Goal: Task Accomplishment & Management: Manage account settings

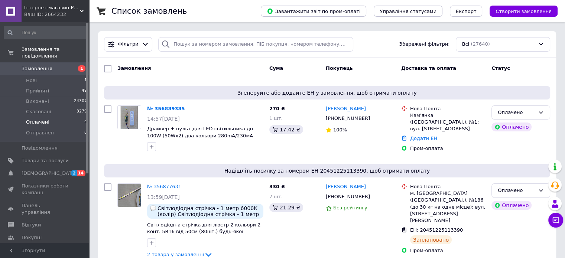
click at [49, 117] on li "Оплачені 4" at bounding box center [45, 122] width 91 height 10
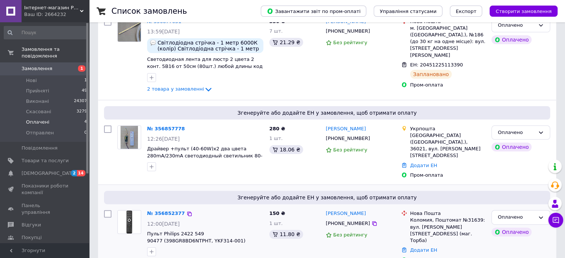
scroll to position [196, 0]
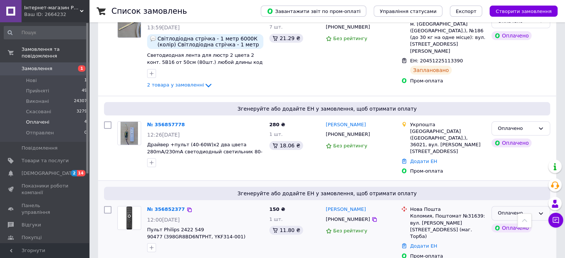
click at [527, 209] on div "Оплачено" at bounding box center [516, 213] width 37 height 8
click at [511, 222] on li "Прийнято" at bounding box center [521, 229] width 58 height 14
click at [129, 208] on img at bounding box center [129, 218] width 23 height 23
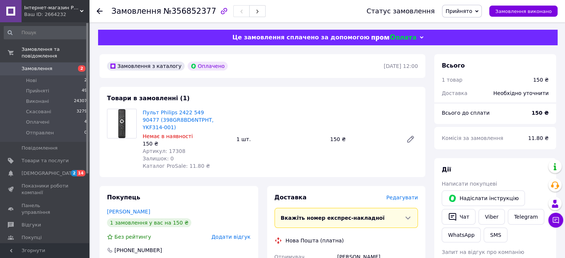
click at [400, 199] on span "Редагувати" at bounding box center [402, 198] width 32 height 6
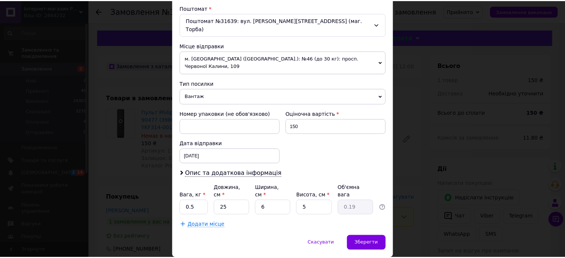
scroll to position [233, 0]
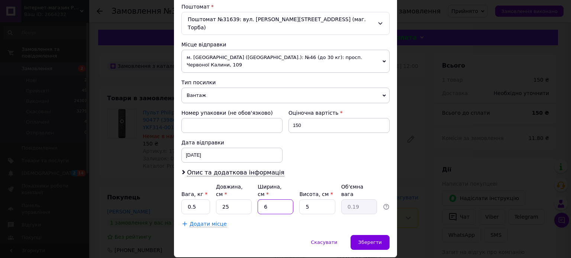
click at [274, 199] on input "6" at bounding box center [275, 206] width 36 height 15
type input "1"
type input "0.1"
type input "15"
type input "0.47"
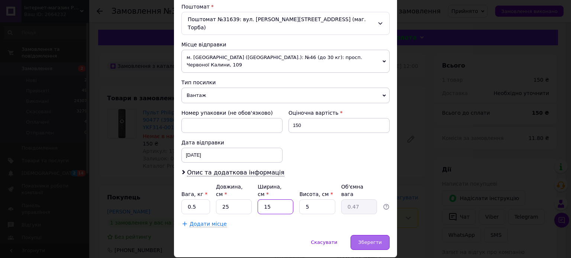
type input "15"
click at [375, 240] on span "Зберегти" at bounding box center [369, 243] width 23 height 6
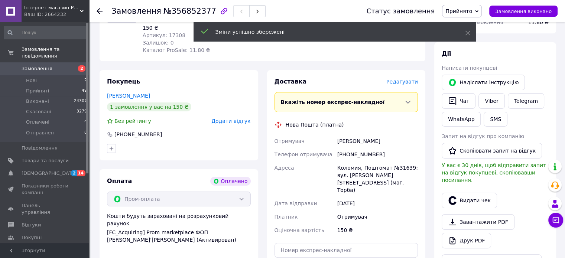
scroll to position [223, 0]
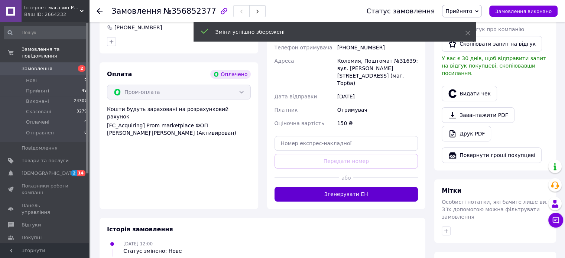
click at [378, 190] on button "Згенерувати ЕН" at bounding box center [346, 194] width 144 height 15
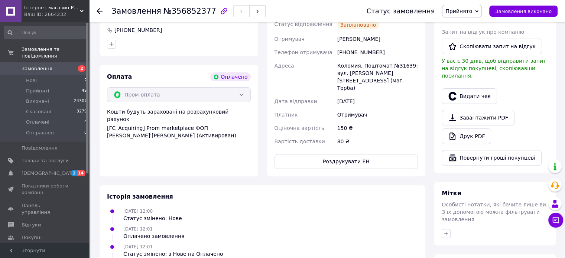
scroll to position [111, 0]
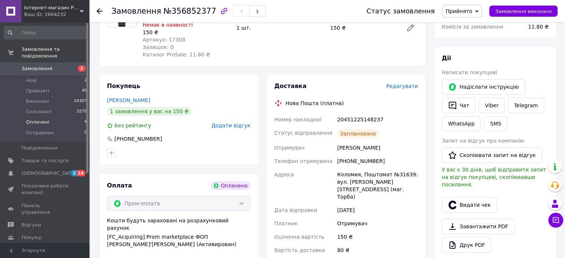
click at [42, 119] on span "Оплачені" at bounding box center [37, 122] width 23 height 7
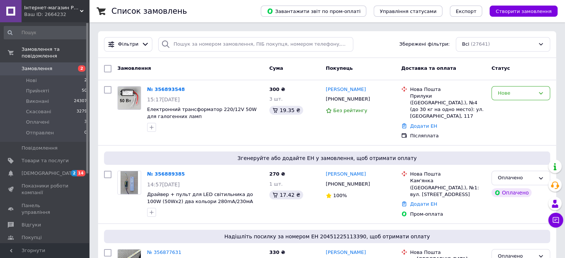
click at [37, 65] on span "Замовлення" at bounding box center [37, 68] width 31 height 7
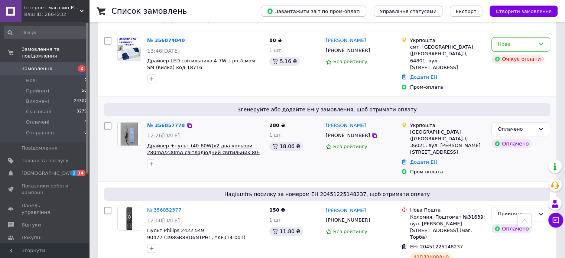
scroll to position [194, 0]
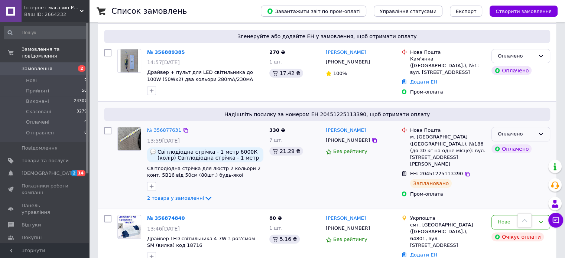
click at [529, 135] on div "Оплачено" at bounding box center [516, 134] width 37 height 8
click at [507, 147] on li "Прийнято" at bounding box center [521, 150] width 58 height 14
click at [35, 119] on span "Оплачені" at bounding box center [37, 122] width 23 height 7
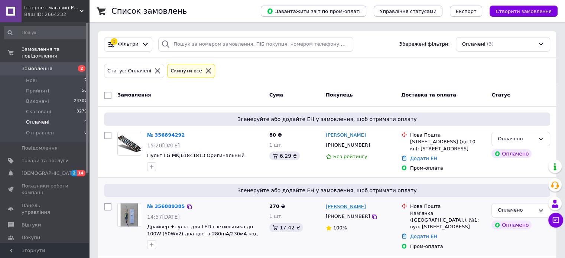
scroll to position [90, 0]
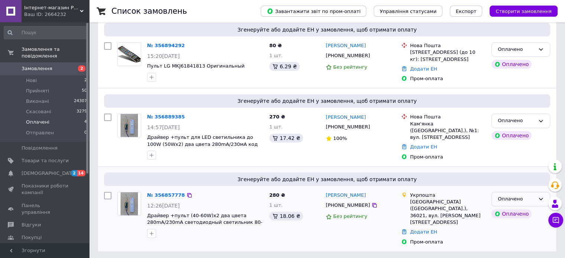
click at [528, 203] on div "Оплачено" at bounding box center [516, 199] width 37 height 8
click at [513, 219] on li "Прийнято" at bounding box center [521, 215] width 58 height 14
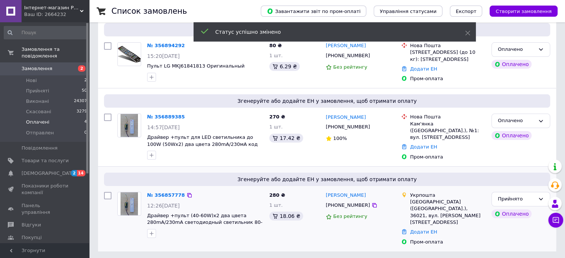
click at [131, 209] on img at bounding box center [129, 203] width 23 height 23
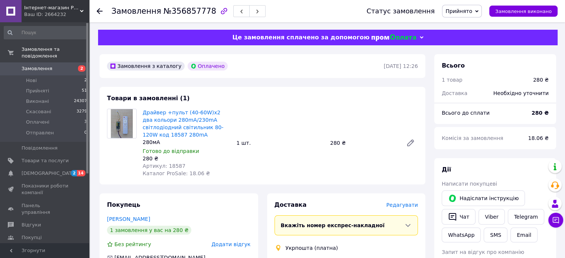
click at [399, 207] on span "Редагувати" at bounding box center [402, 205] width 32 height 6
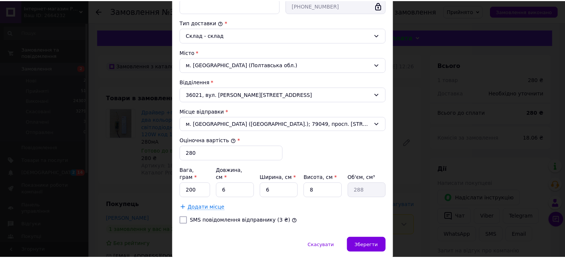
scroll to position [205, 0]
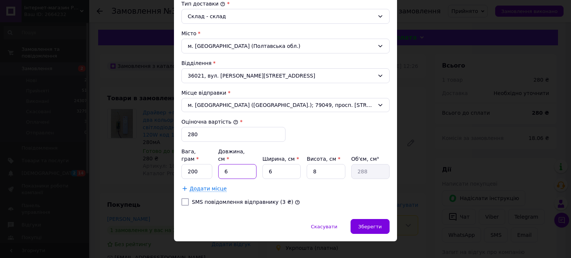
click at [235, 164] on input "6" at bounding box center [237, 171] width 38 height 15
type input "1"
type input "48"
type input "15"
type input "720"
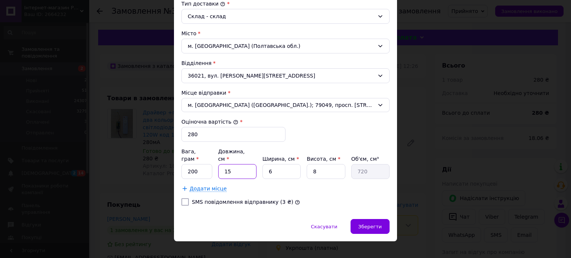
type input "15"
click at [316, 164] on input "8" at bounding box center [325, 171] width 38 height 15
type input "5"
type input "450"
type input "5"
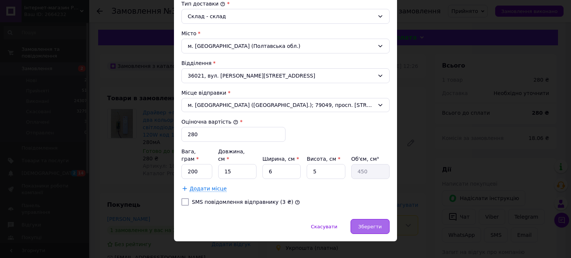
click at [367, 224] on span "Зберегти" at bounding box center [369, 227] width 23 height 6
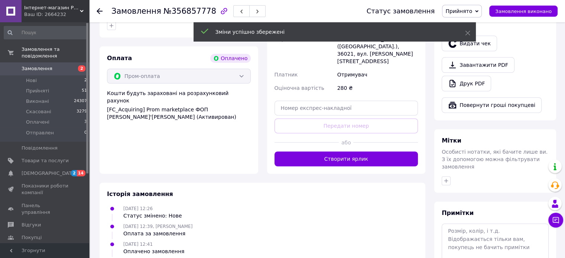
scroll to position [260, 0]
drag, startPoint x: 379, startPoint y: 147, endPoint x: 412, endPoint y: 149, distance: 33.1
click at [379, 151] on button "Створити ярлик" at bounding box center [346, 158] width 144 height 15
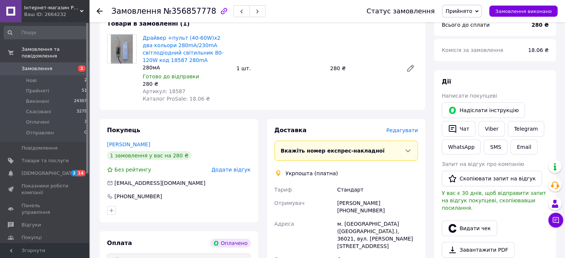
scroll to position [74, 0]
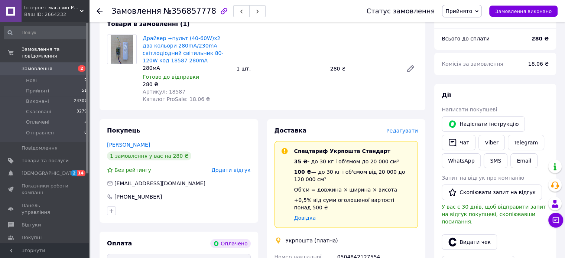
click at [40, 65] on span "Замовлення" at bounding box center [37, 68] width 31 height 7
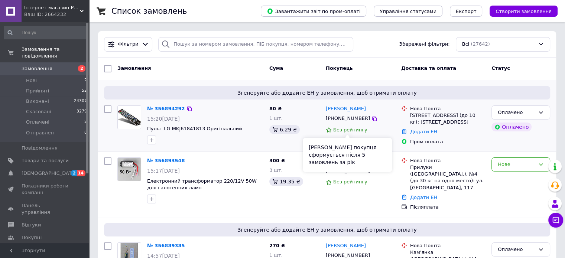
scroll to position [359, 0]
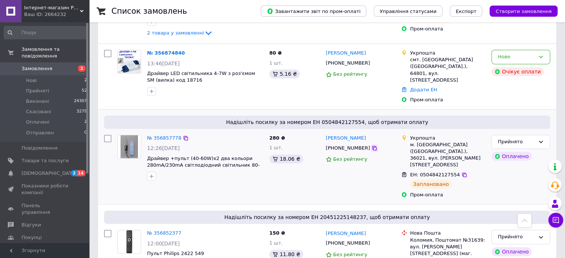
click at [372, 146] on icon at bounding box center [374, 148] width 4 height 4
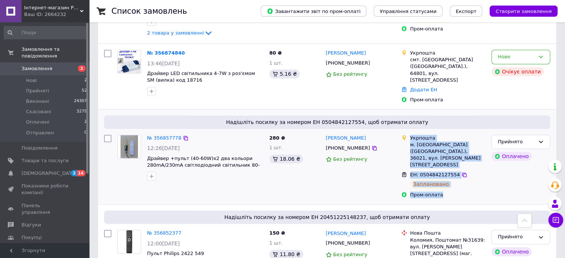
drag, startPoint x: 409, startPoint y: 130, endPoint x: 477, endPoint y: 172, distance: 80.0
click at [477, 173] on ul "Укрпошта м. Полтава (Полтавська обл.), 36021, вул. Івана Мазепи, 13 ЕН: 0504842…" at bounding box center [443, 166] width 84 height 67
copy ul "Укрпошта м. Полтава (Полтавська обл.), 36021, вул. Івана Мазепи, 13 ЕН: 0504842…"
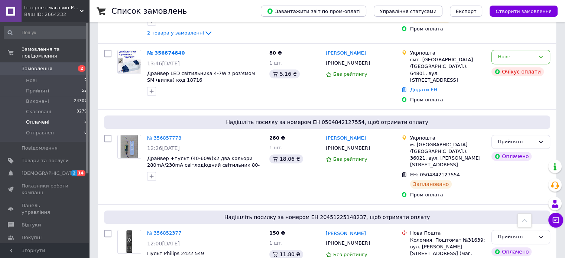
click at [38, 119] on span "Оплачені" at bounding box center [37, 122] width 23 height 7
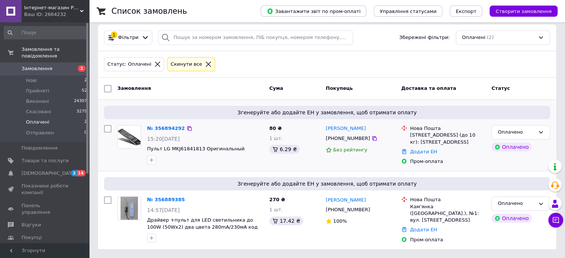
scroll to position [12, 0]
click at [528, 204] on div "Оплачено" at bounding box center [516, 204] width 37 height 8
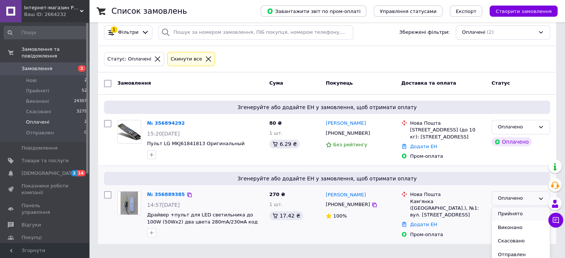
click at [511, 220] on li "Прийнято" at bounding box center [521, 214] width 58 height 14
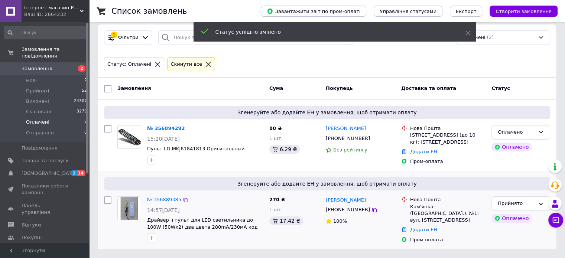
click at [137, 212] on img at bounding box center [129, 208] width 23 height 23
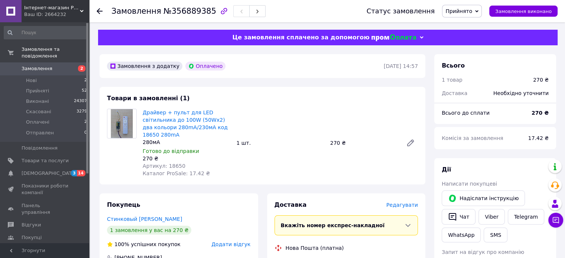
click at [404, 206] on span "Редагувати" at bounding box center [402, 205] width 32 height 6
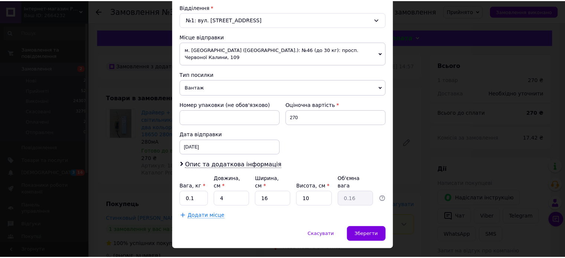
scroll to position [233, 0]
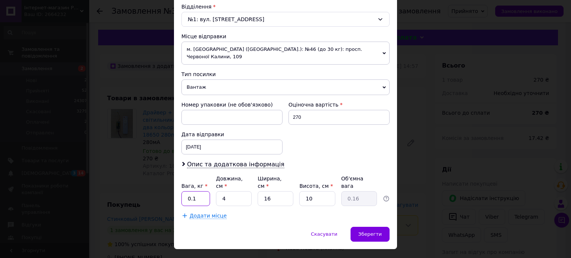
drag, startPoint x: 204, startPoint y: 181, endPoint x: 227, endPoint y: 175, distance: 23.8
click at [205, 191] on input "0.1" at bounding box center [195, 198] width 29 height 15
type input "0.4"
drag, startPoint x: 231, startPoint y: 181, endPoint x: 216, endPoint y: 185, distance: 16.1
click at [216, 191] on input "4" at bounding box center [234, 198] width 36 height 15
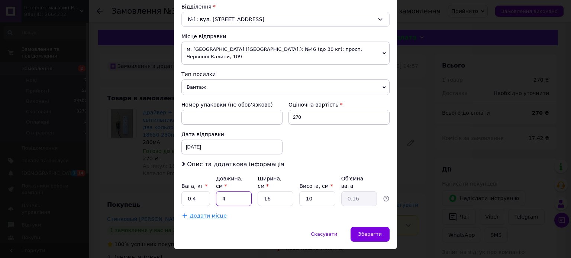
type input "2"
type input "0.1"
type input "20"
type input "0.8"
type input "20"
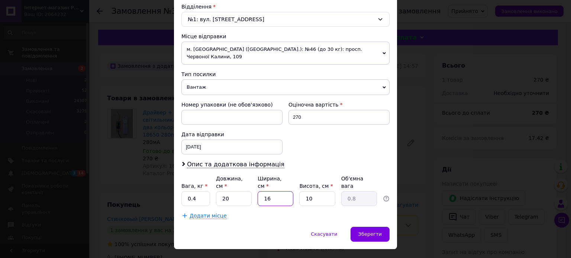
drag, startPoint x: 278, startPoint y: 182, endPoint x: 244, endPoint y: 188, distance: 34.0
click at [244, 188] on div "Вага, кг * 0.4 Довжина, см * 20 Ширина, см * 16 Висота, см * 10 Об'ємна вага 0.8" at bounding box center [285, 190] width 208 height 31
type input "1"
type input "0.1"
type input "13"
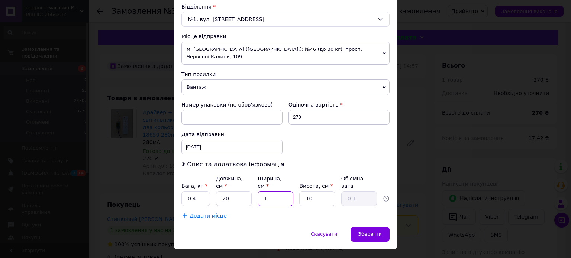
type input "0.65"
type input "13"
drag, startPoint x: 314, startPoint y: 182, endPoint x: 296, endPoint y: 182, distance: 17.8
click at [296, 182] on div "Вага, кг * 0.4 Довжина, см * 20 Ширина, см * 13 Висота, см * 10 Об'ємна вага 0.…" at bounding box center [285, 190] width 208 height 31
type input "6"
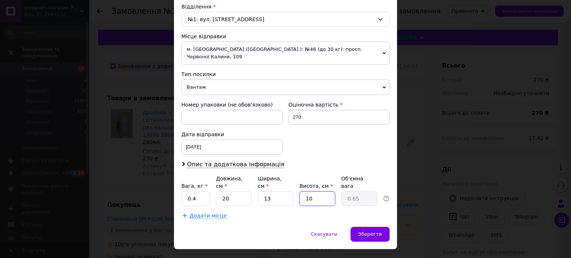
type input "0.39"
type input "8"
type input "0.52"
type input "7"
type input "0.46"
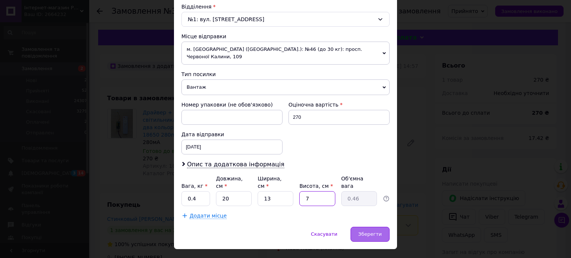
type input "7"
click at [371, 231] on span "Зберегти" at bounding box center [369, 234] width 23 height 6
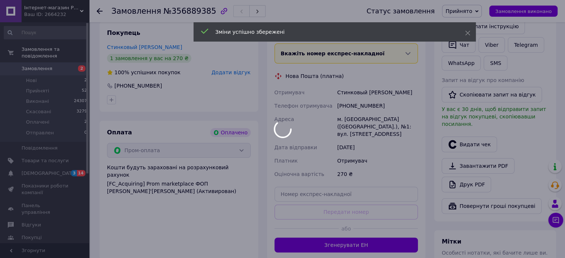
scroll to position [186, 0]
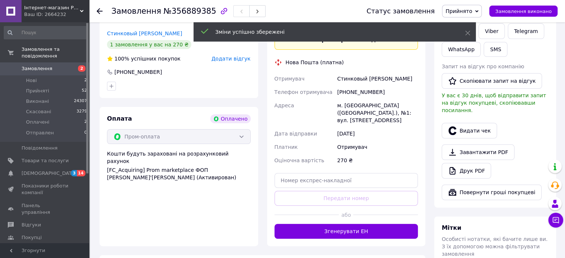
drag, startPoint x: 384, startPoint y: 225, endPoint x: 417, endPoint y: 213, distance: 34.7
click at [384, 224] on button "Згенерувати ЕН" at bounding box center [346, 231] width 144 height 15
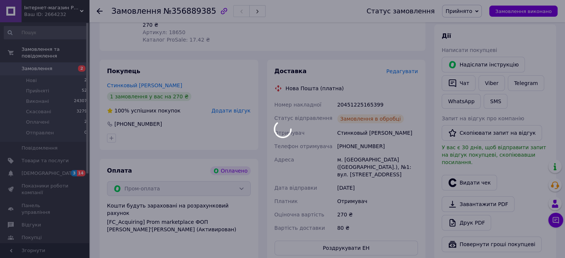
scroll to position [37, 0]
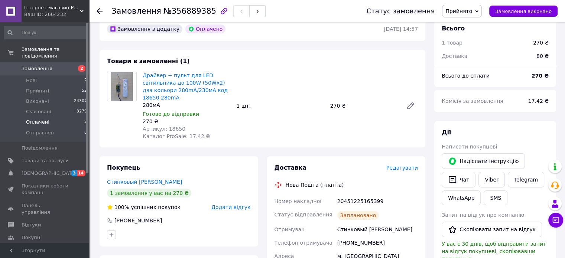
click at [48, 117] on li "Оплачені 2" at bounding box center [45, 122] width 91 height 10
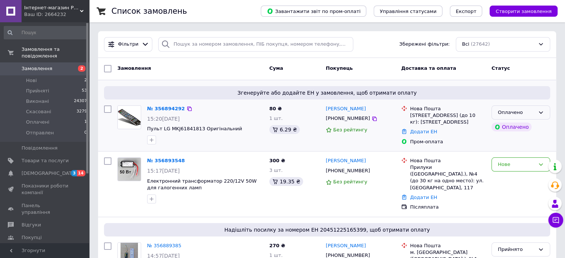
click at [526, 114] on div "Оплачено" at bounding box center [516, 113] width 37 height 8
click at [507, 129] on li "Прийнято" at bounding box center [521, 128] width 58 height 14
click at [132, 120] on img at bounding box center [129, 117] width 23 height 23
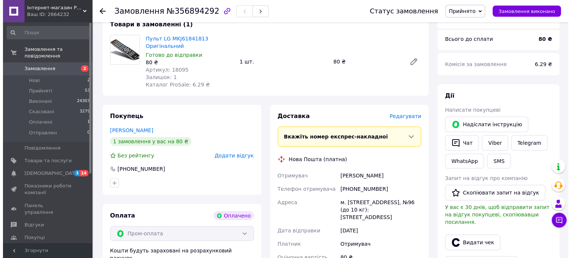
scroll to position [74, 0]
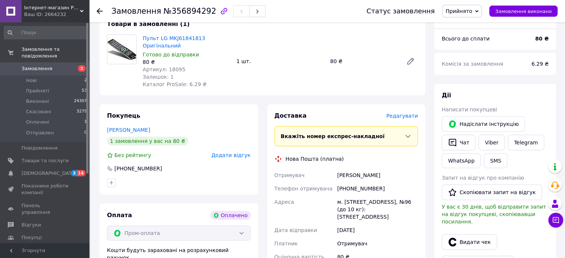
click at [401, 119] on span "Редагувати" at bounding box center [402, 116] width 32 height 6
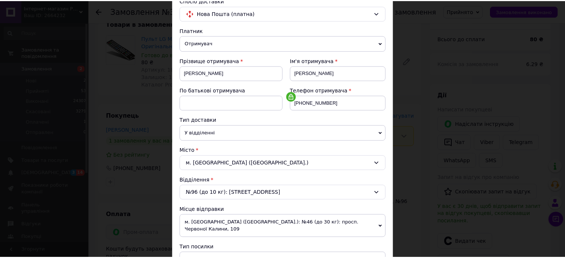
scroll to position [223, 0]
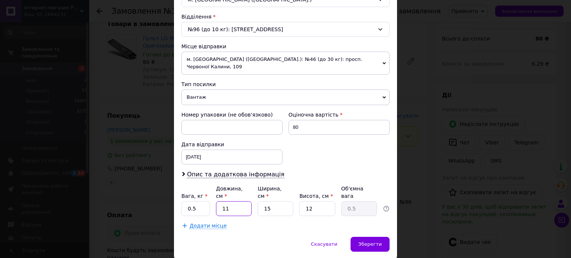
drag, startPoint x: 232, startPoint y: 195, endPoint x: 221, endPoint y: 194, distance: 10.5
click at [221, 201] on input "11" at bounding box center [234, 208] width 36 height 15
type input "2"
type input "0.1"
type input "25"
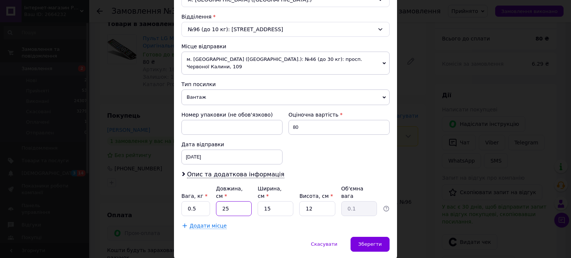
type input "1.13"
type input "25"
drag, startPoint x: 274, startPoint y: 191, endPoint x: 254, endPoint y: 193, distance: 20.1
click at [263, 201] on input "15" at bounding box center [275, 208] width 36 height 15
type input "2"
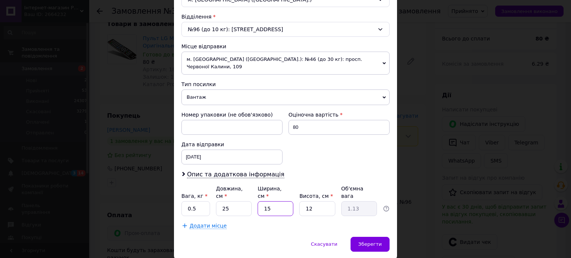
type input "0.15"
type input "20"
type input "1.5"
type input "20"
drag, startPoint x: 311, startPoint y: 194, endPoint x: 303, endPoint y: 194, distance: 8.2
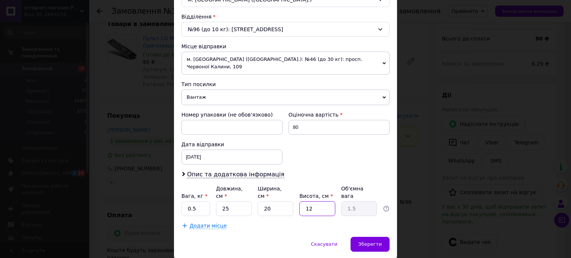
click at [303, 201] on input "12" at bounding box center [317, 208] width 36 height 15
type input "8"
type input "1"
type input "8"
click at [264, 217] on div "Спосіб доставки Нова Пошта (платна) Платник Отримувач Відправник Прізвище отрим…" at bounding box center [285, 31] width 223 height 411
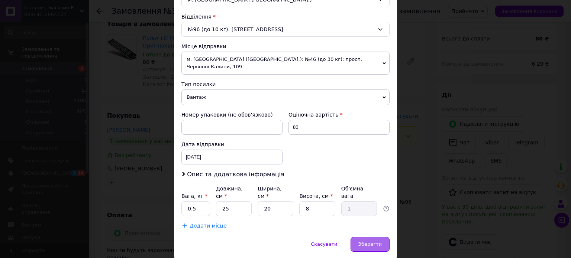
click at [366, 241] on span "Зберегти" at bounding box center [369, 244] width 23 height 6
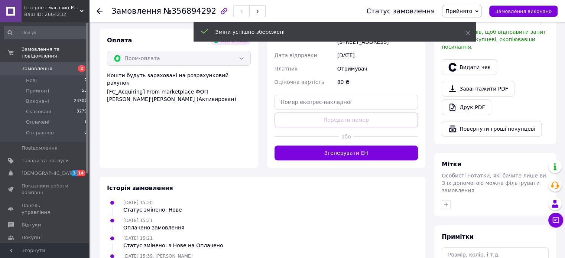
scroll to position [260, 0]
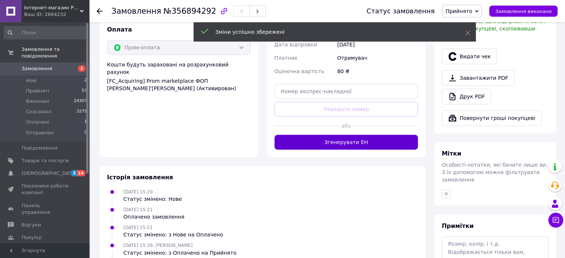
click at [391, 144] on button "Згенерувати ЕН" at bounding box center [346, 142] width 144 height 15
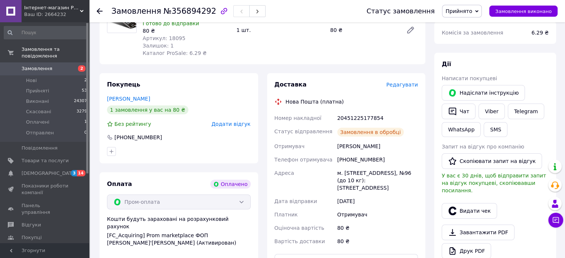
scroll to position [74, 0]
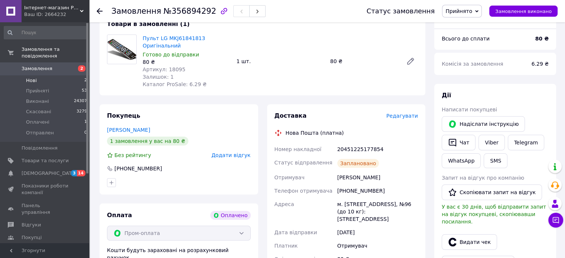
click at [35, 77] on span "Нові" at bounding box center [31, 80] width 11 height 7
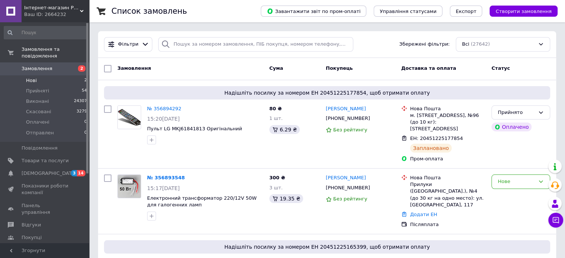
click at [36, 75] on li "Нові 2" at bounding box center [45, 80] width 91 height 10
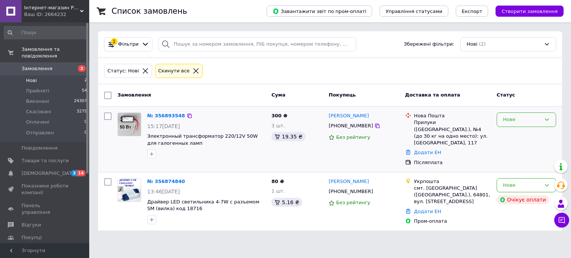
click at [524, 120] on div "Нове" at bounding box center [522, 120] width 38 height 8
click at [516, 134] on li "Прийнято" at bounding box center [526, 136] width 59 height 14
click at [126, 121] on img at bounding box center [129, 124] width 23 height 23
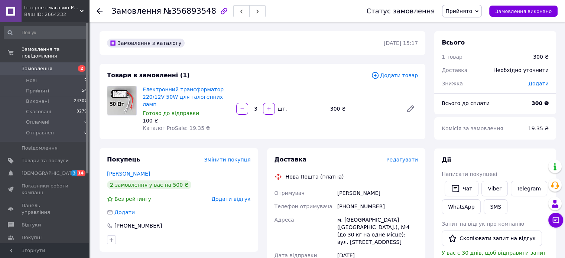
click at [401, 157] on span "Редагувати" at bounding box center [402, 160] width 32 height 6
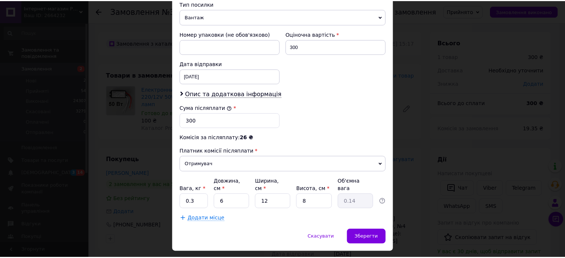
scroll to position [306, 0]
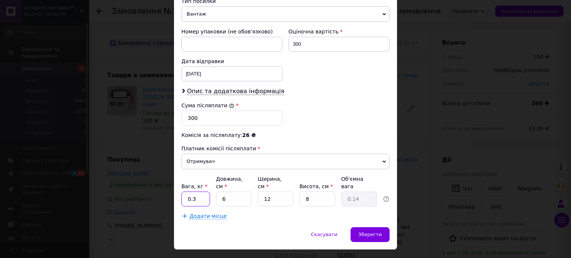
click at [199, 192] on input "0.3" at bounding box center [195, 199] width 29 height 15
type input "0.4"
drag, startPoint x: 235, startPoint y: 181, endPoint x: 216, endPoint y: 184, distance: 19.2
click at [217, 192] on input "6" at bounding box center [234, 199] width 36 height 15
type input "1"
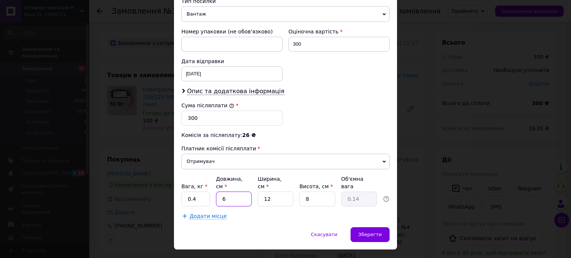
type input "0.1"
type input "15"
type input "0.36"
type input "15"
drag, startPoint x: 315, startPoint y: 181, endPoint x: 295, endPoint y: 185, distance: 20.4
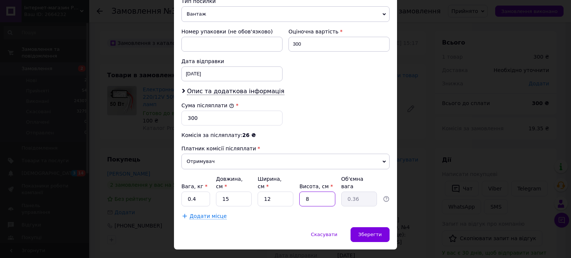
click at [295, 185] on div "Вага, кг * 0.4 Довжина, см * 15 Ширина, см * 12 Висота, см * 8 Об'ємна вага 0.36" at bounding box center [285, 190] width 208 height 31
type input "1"
type input "0.1"
type input "10"
type input "0.45"
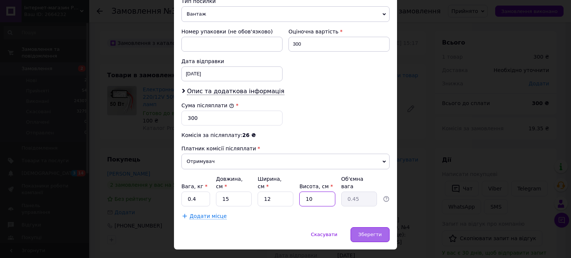
type input "10"
click at [372, 232] on span "Зберегти" at bounding box center [369, 235] width 23 height 6
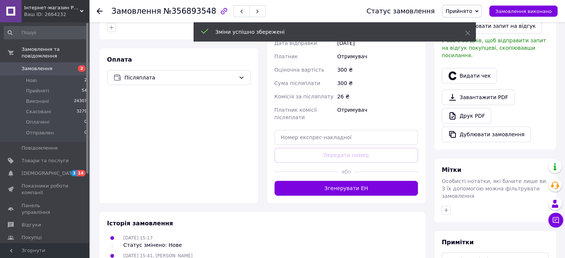
scroll to position [223, 0]
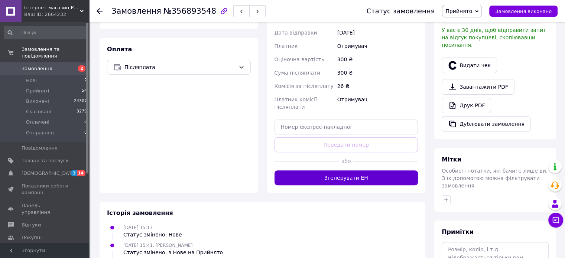
click at [366, 170] on button "Згенерувати ЕН" at bounding box center [346, 177] width 144 height 15
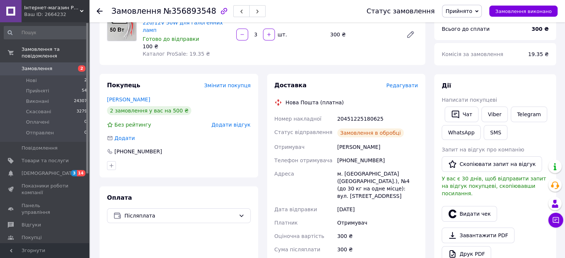
scroll to position [74, 0]
click at [36, 65] on span "Замовлення" at bounding box center [37, 68] width 31 height 7
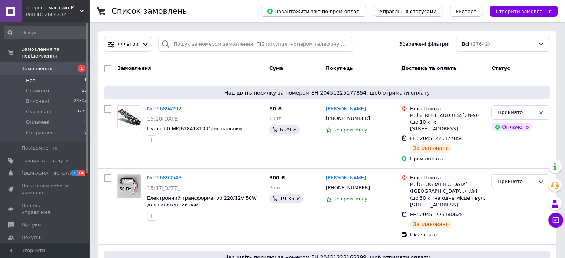
click at [31, 77] on span "Нові" at bounding box center [31, 80] width 11 height 7
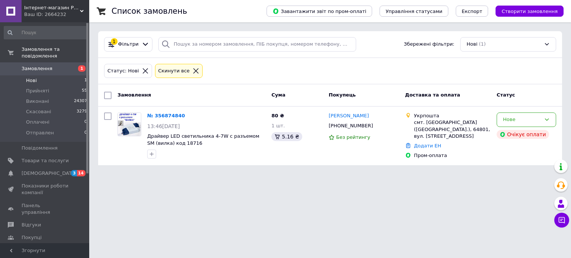
click at [36, 65] on span "Замовлення" at bounding box center [37, 68] width 31 height 7
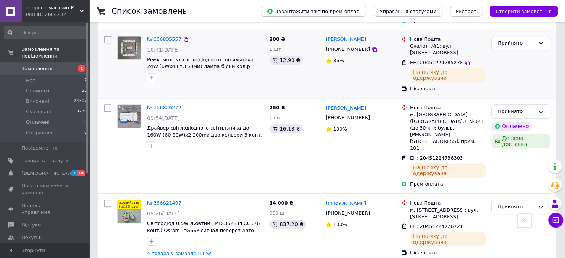
scroll to position [780, 0]
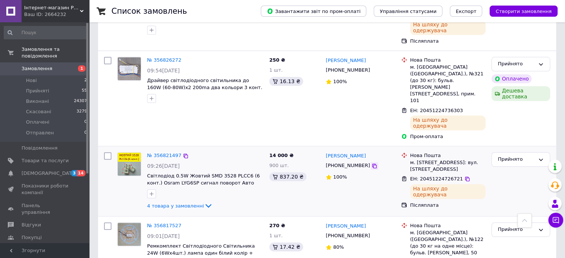
click at [371, 163] on icon at bounding box center [374, 166] width 6 height 6
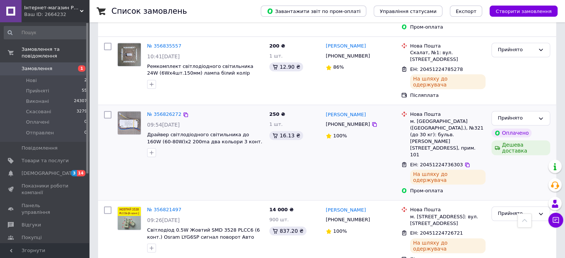
scroll to position [743, 0]
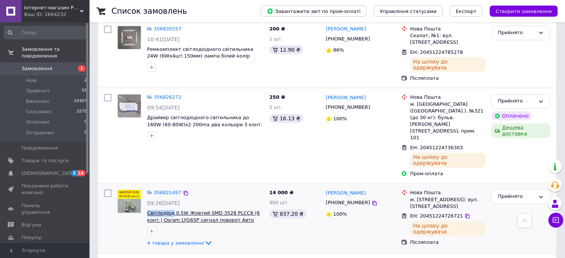
drag, startPoint x: 145, startPoint y: 124, endPoint x: 170, endPoint y: 126, distance: 25.3
click at [170, 186] on div "№ 356821497 09:26, 12.08.2025 Світлодіод 0.5W Жовтий SMD 3528 PLCC6 (6 конт.) O…" at bounding box center [205, 218] width 122 height 64
copy span "Світлодіод"
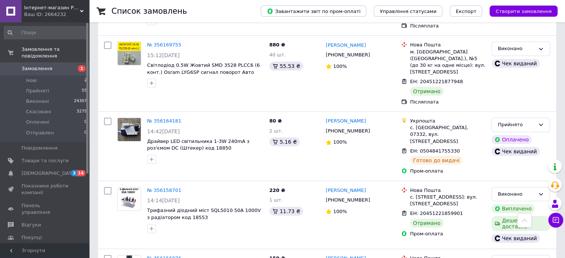
scroll to position [5720, 0]
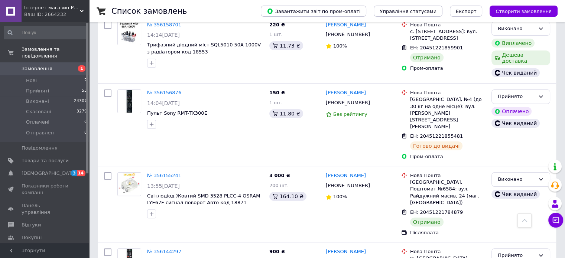
scroll to position [5831, 0]
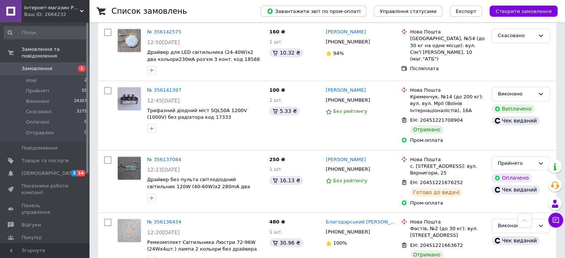
scroll to position [6166, 0]
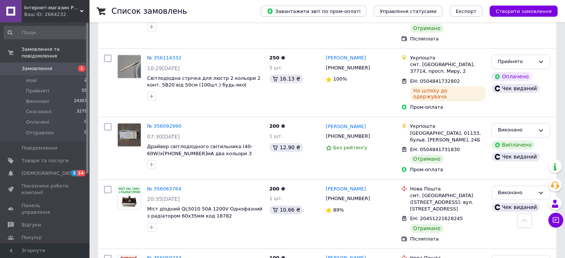
scroll to position [6620, 0]
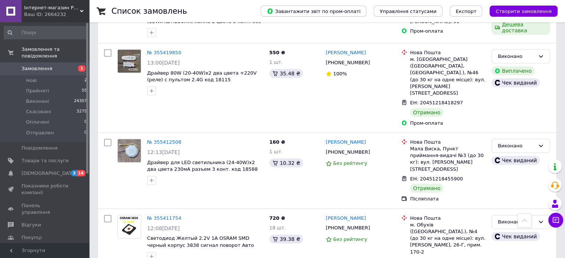
scroll to position [6530, 0]
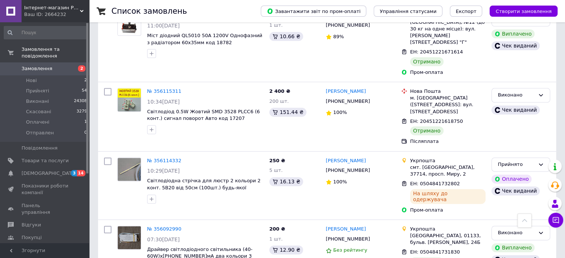
scroll to position [6629, 0]
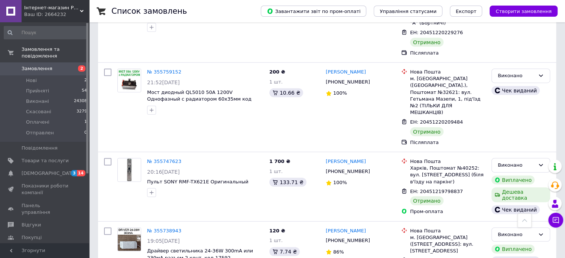
scroll to position [1894, 0]
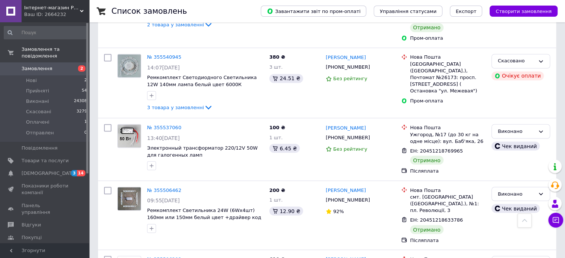
scroll to position [4160, 0]
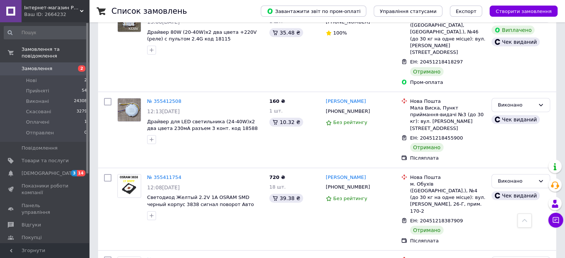
scroll to position [5237, 0]
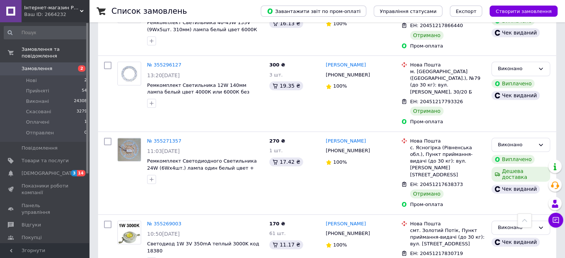
scroll to position [6530, 0]
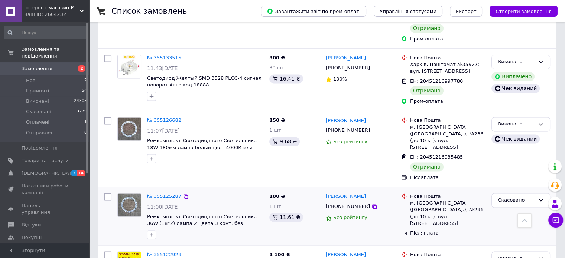
scroll to position [1114, 0]
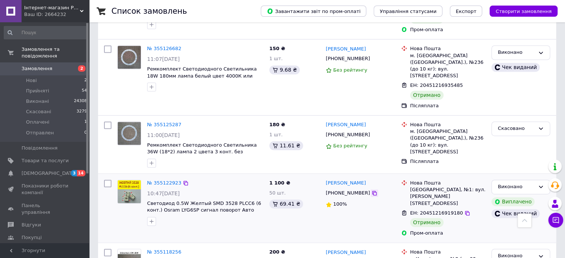
click at [371, 190] on icon at bounding box center [374, 193] width 6 height 6
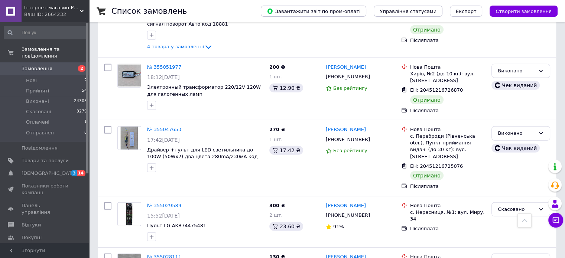
scroll to position [2154, 0]
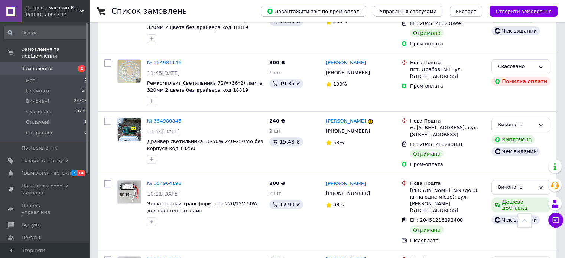
scroll to position [3046, 0]
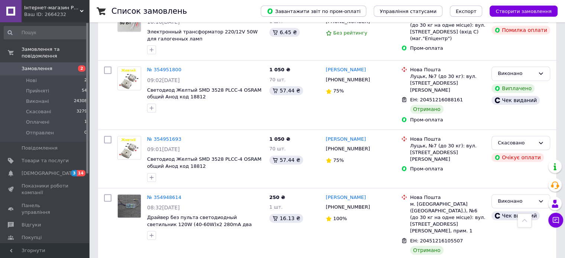
scroll to position [3231, 0]
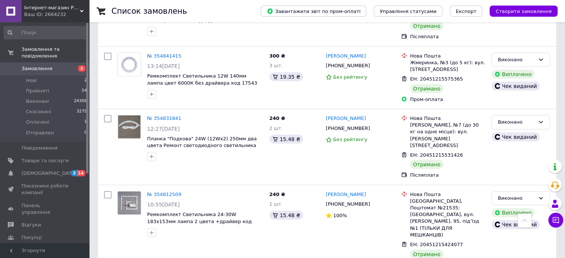
scroll to position [4829, 0]
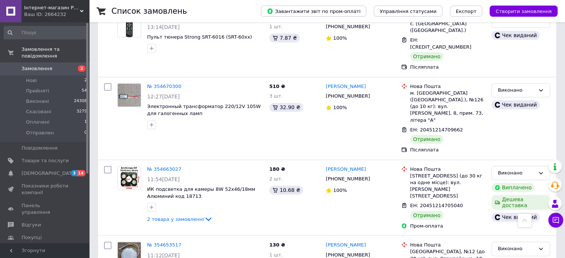
scroll to position [6391, 0]
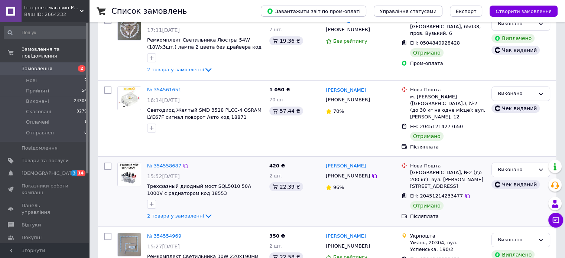
scroll to position [74, 0]
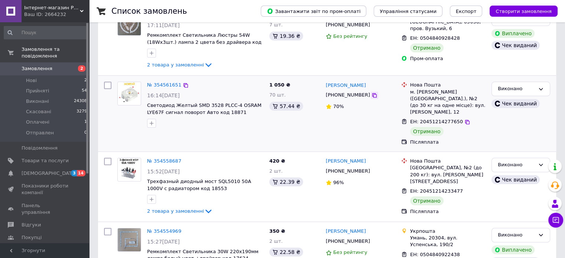
click at [371, 94] on icon at bounding box center [374, 95] width 6 height 6
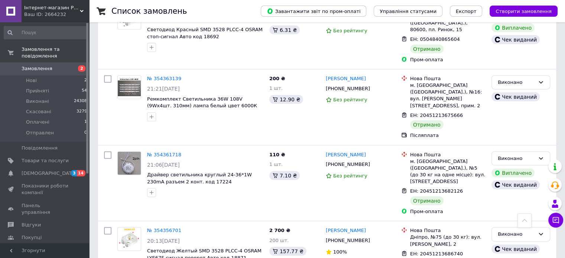
scroll to position [1709, 0]
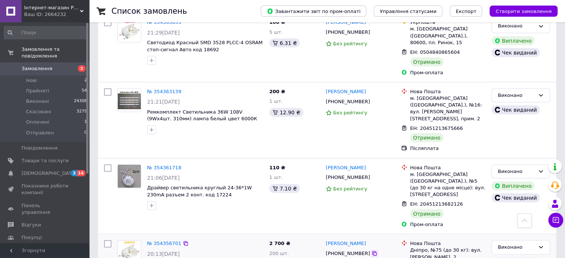
click at [371, 251] on icon at bounding box center [374, 254] width 6 height 6
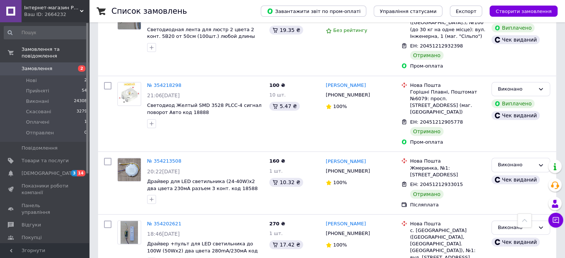
scroll to position [3194, 0]
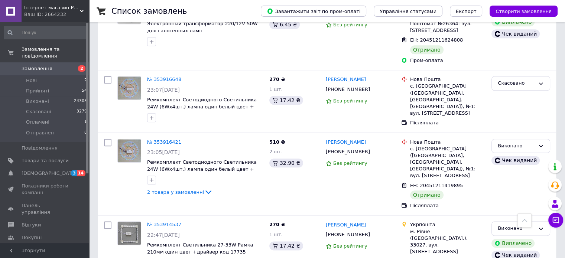
scroll to position [6535, 0]
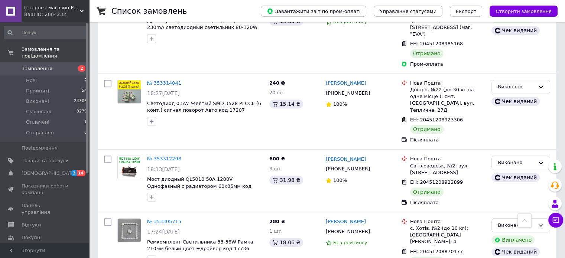
scroll to position [6437, 0]
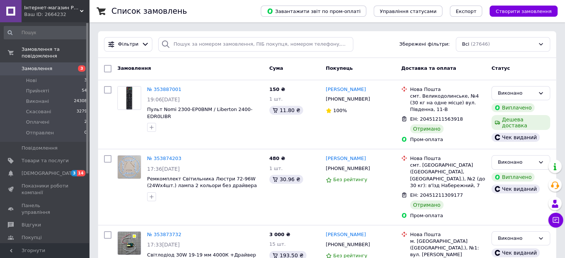
click at [40, 62] on link "Замовлення 3" at bounding box center [45, 68] width 91 height 13
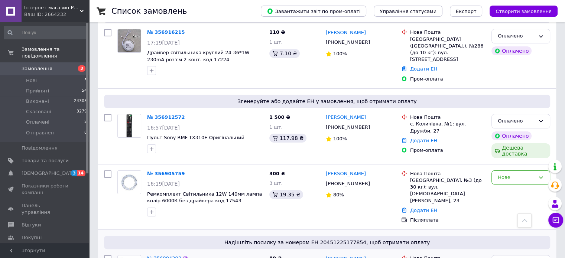
scroll to position [186, 0]
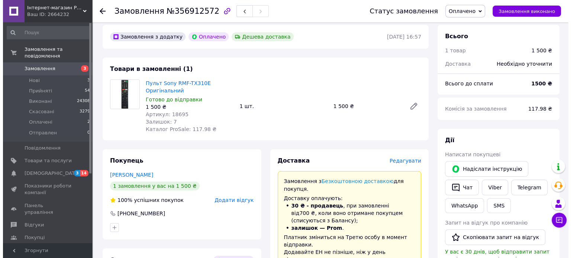
scroll to position [74, 0]
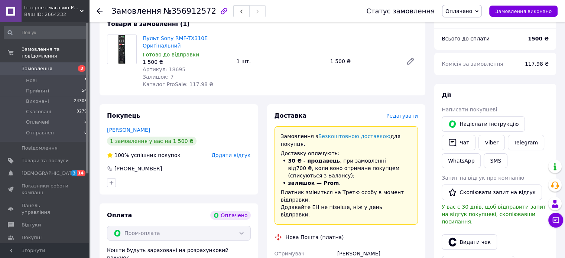
click at [402, 117] on span "Редагувати" at bounding box center [402, 116] width 32 height 6
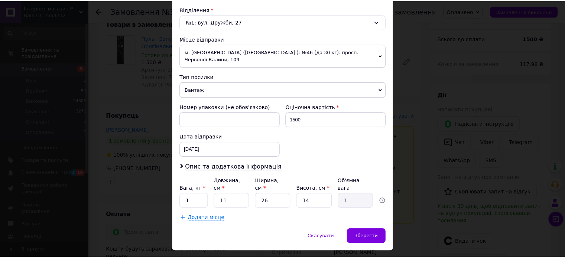
scroll to position [233, 0]
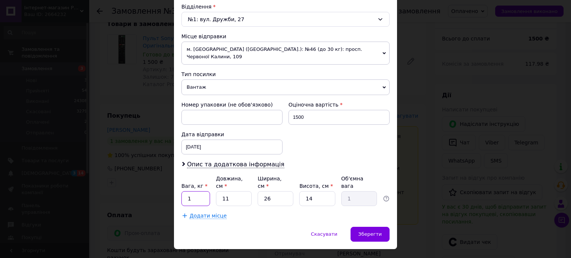
drag, startPoint x: 196, startPoint y: 182, endPoint x: 185, endPoint y: 182, distance: 10.8
click at [195, 191] on input "1" at bounding box center [195, 198] width 29 height 15
type input "0.4"
click at [274, 191] on input "26" at bounding box center [275, 198] width 36 height 15
type input "2"
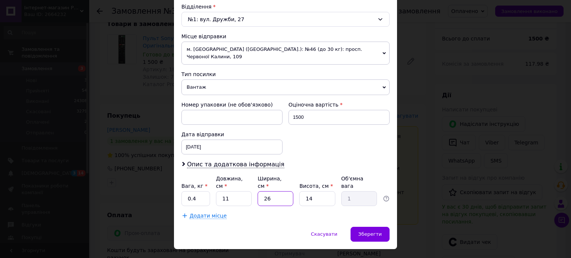
type input "0.1"
type input "1"
type input "0.1"
type input "13"
type input "0.5"
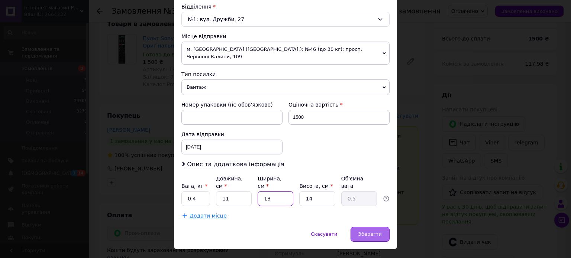
type input "13"
click at [373, 231] on span "Зберегти" at bounding box center [369, 234] width 23 height 6
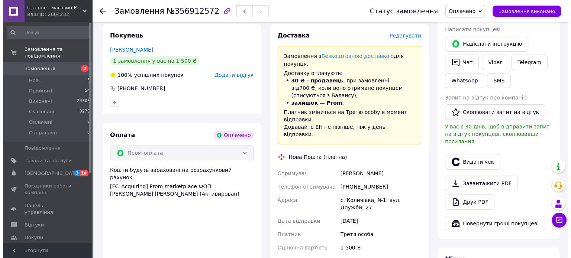
scroll to position [111, 0]
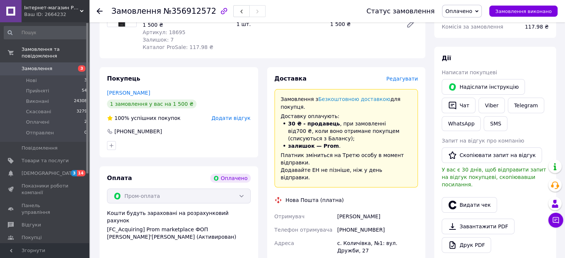
click at [399, 77] on span "Редагувати" at bounding box center [402, 79] width 32 height 6
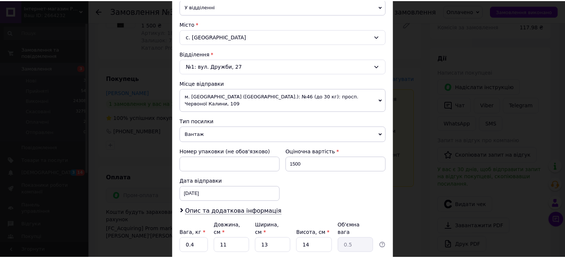
scroll to position [223, 0]
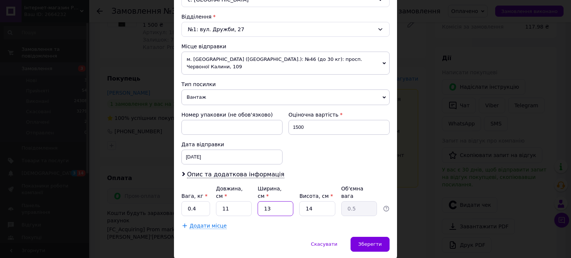
click at [279, 201] on input "13" at bounding box center [275, 208] width 36 height 15
type input "1"
type input "0.1"
type input "2"
type input "0.1"
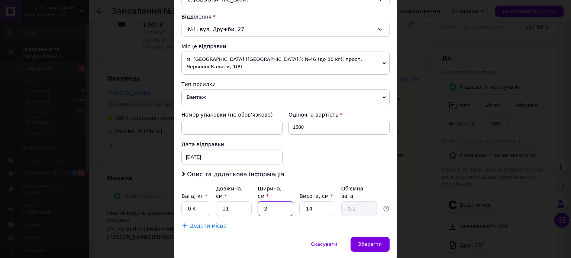
type input "26"
type input "1"
type input "26"
click at [367, 241] on span "Зберегти" at bounding box center [369, 244] width 23 height 6
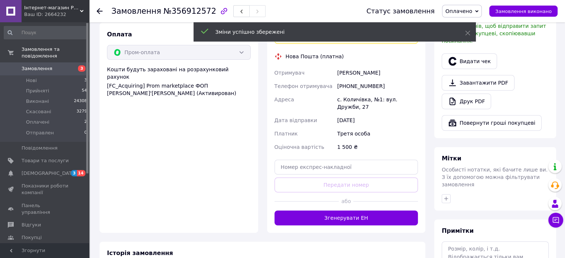
scroll to position [260, 0]
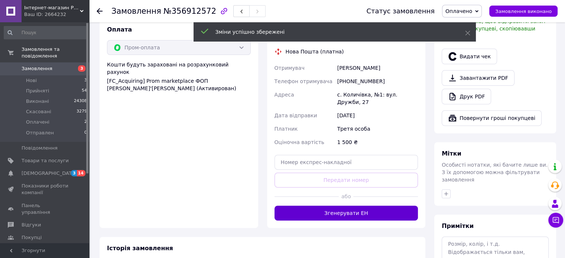
click at [338, 206] on button "Згенерувати ЕН" at bounding box center [346, 213] width 144 height 15
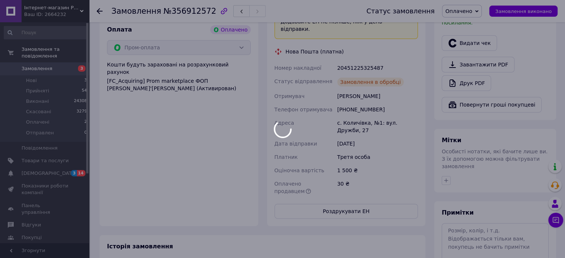
click at [483, 10] on div at bounding box center [282, 129] width 565 height 258
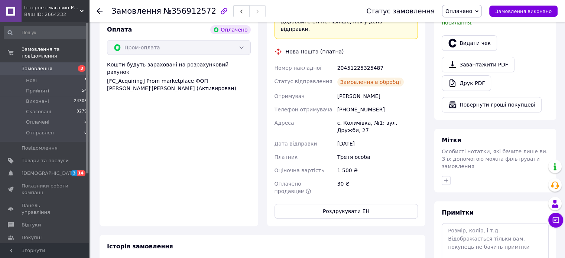
click at [482, 13] on div "Оплачено Прийнято Виконано Скасовано Отправлен" at bounding box center [462, 11] width 40 height 13
drag, startPoint x: 463, startPoint y: 25, endPoint x: 471, endPoint y: 37, distance: 14.1
click at [463, 25] on li "Прийнято" at bounding box center [461, 25] width 39 height 11
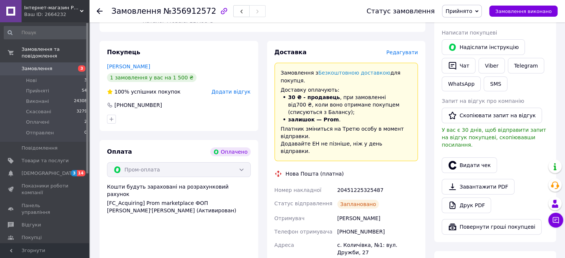
scroll to position [149, 0]
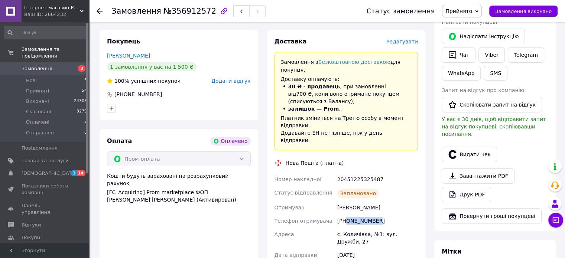
drag, startPoint x: 379, startPoint y: 200, endPoint x: 346, endPoint y: 202, distance: 32.7
click at [346, 214] on div "[PHONE_NUMBER]" at bounding box center [378, 220] width 84 height 13
copy div "0635706760"
click at [165, 247] on div "Оплата Оплачено Пром-оплата Кошти будуть зараховані на розрахунковий рахунок [F…" at bounding box center [179, 233] width 159 height 208
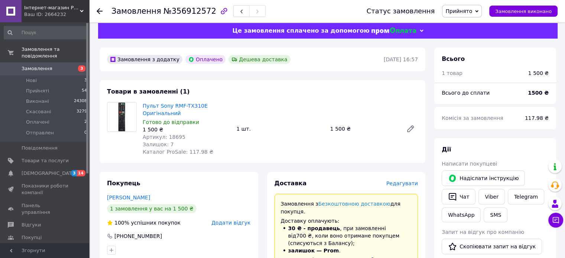
scroll to position [0, 0]
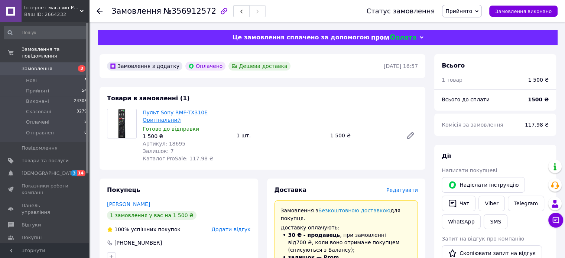
click at [165, 111] on link "Пульт Sony RMF-TX310E Оригінальний" at bounding box center [175, 116] width 65 height 13
